Goal: Find specific page/section: Find specific page/section

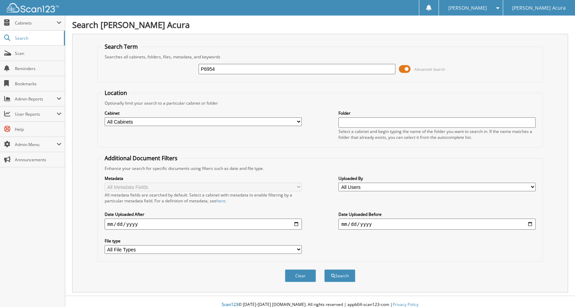
type input "P6954"
click at [324, 269] on button "Search" at bounding box center [339, 275] width 31 height 13
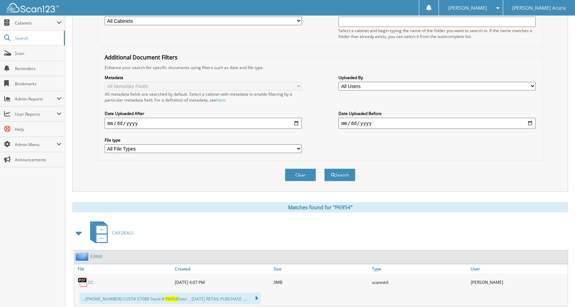
scroll to position [207, 0]
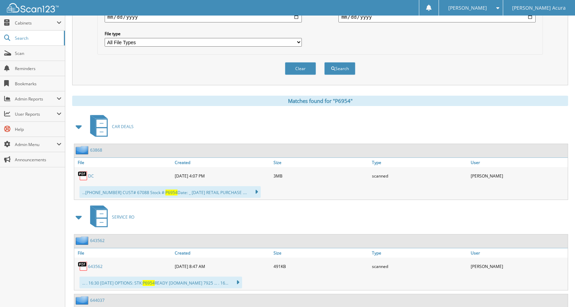
click at [90, 176] on link "DC" at bounding box center [91, 176] width 6 height 6
click at [21, 54] on span "Scan" at bounding box center [38, 53] width 47 height 6
